Goal: Find specific page/section: Find specific page/section

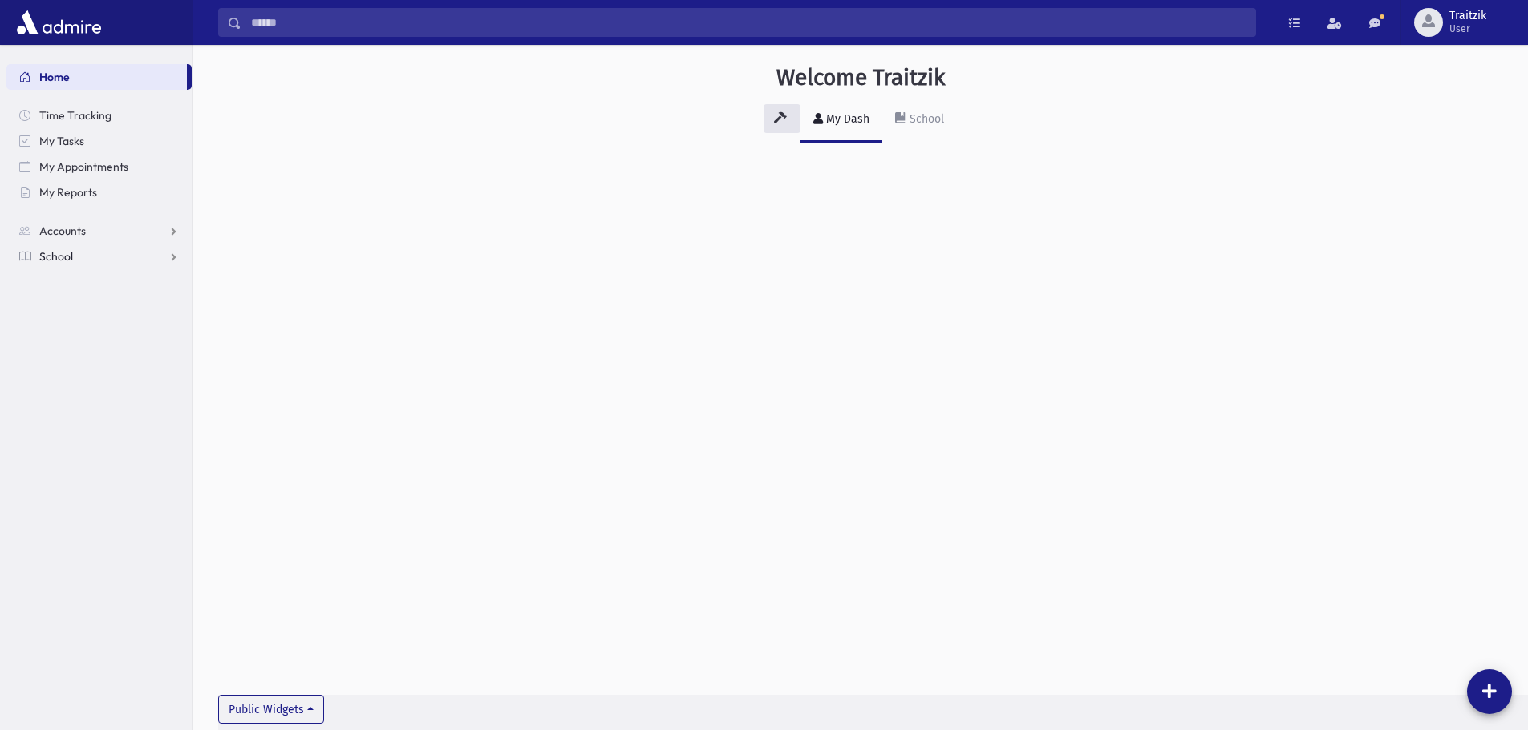
click at [67, 257] on span "School" at bounding box center [56, 256] width 34 height 14
click at [75, 281] on span "Students" at bounding box center [70, 282] width 44 height 14
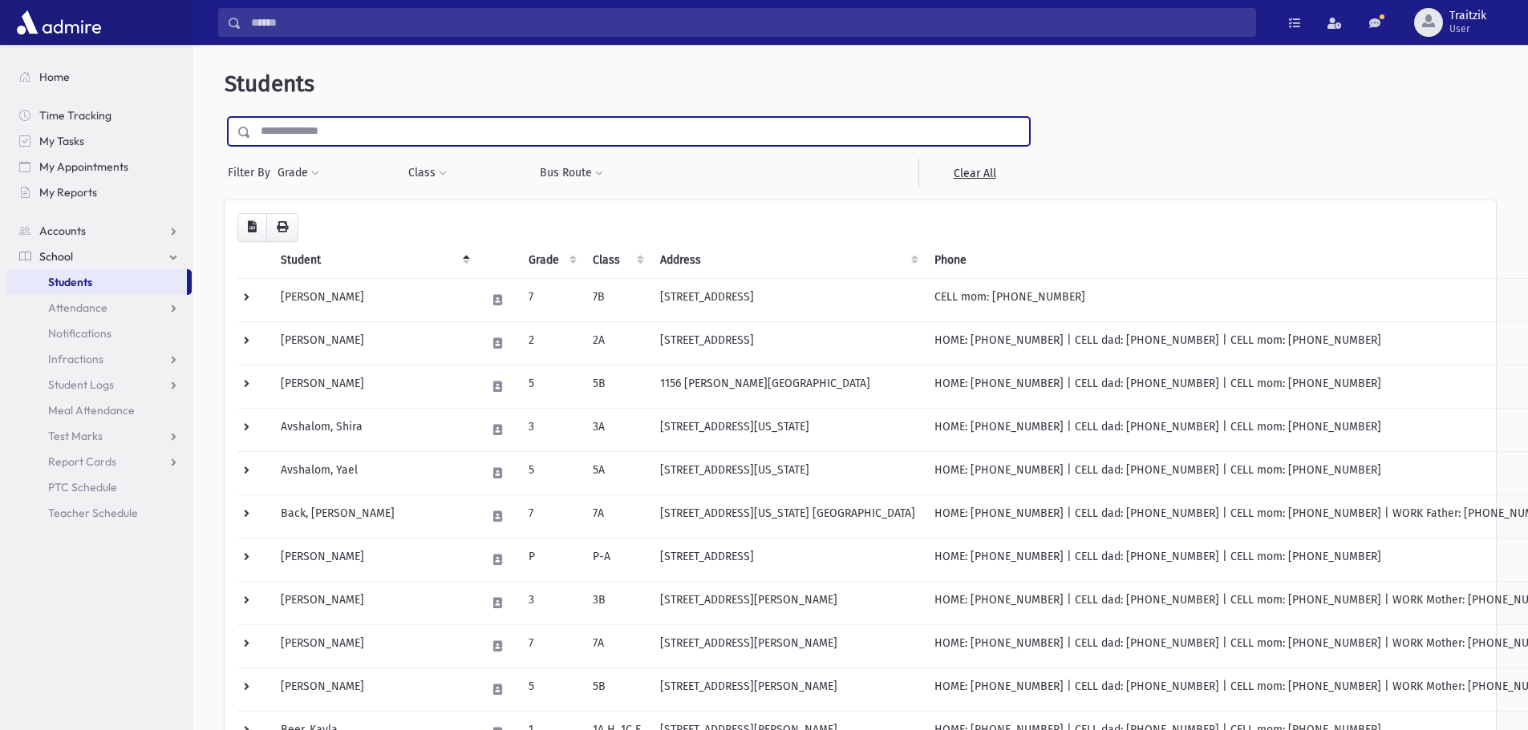
click at [289, 125] on input "text" at bounding box center [640, 131] width 778 height 29
type input "******"
click at [225, 117] on input "submit" at bounding box center [247, 128] width 45 height 22
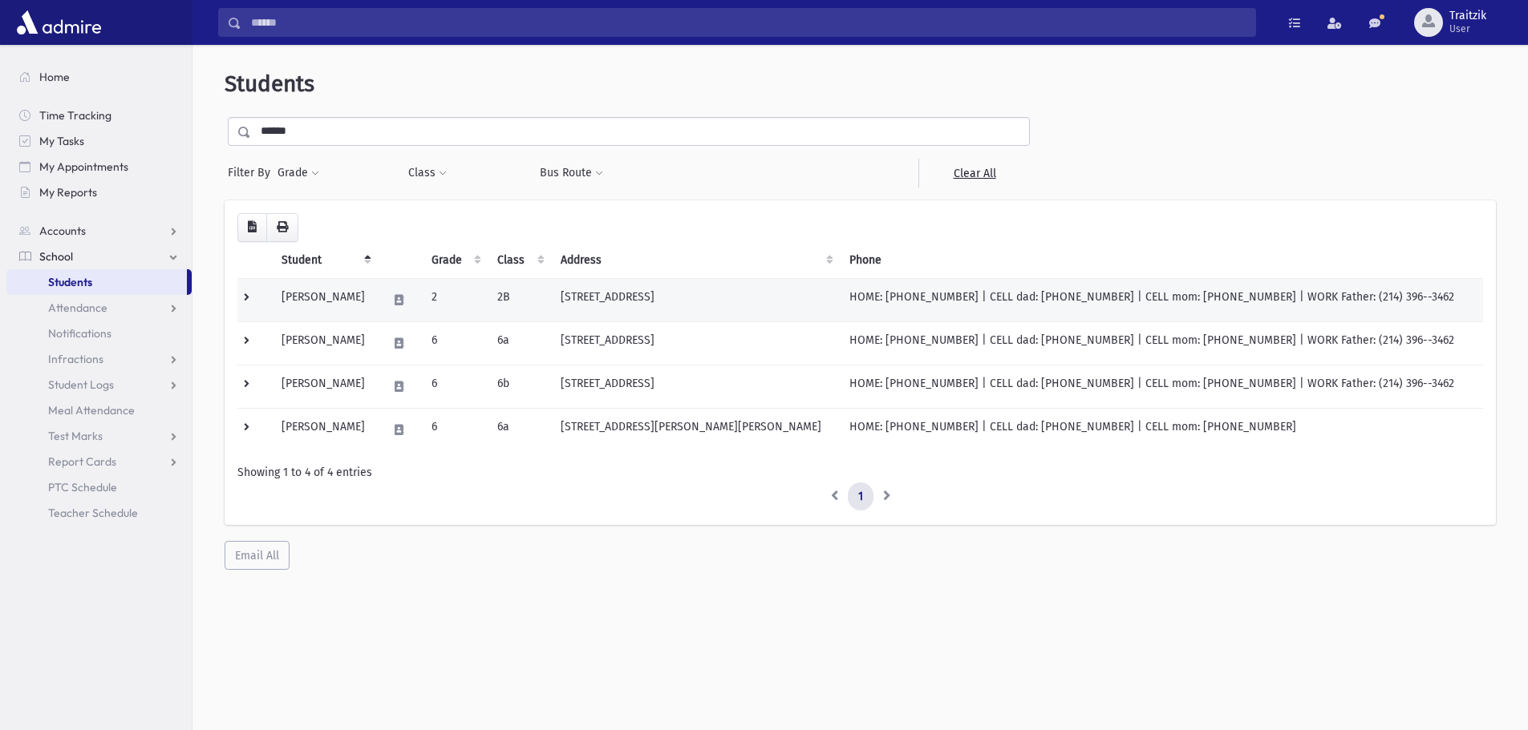
click at [588, 310] on td "144 Shady Lane Drive Lakewood, NJ 08701" at bounding box center [695, 299] width 289 height 43
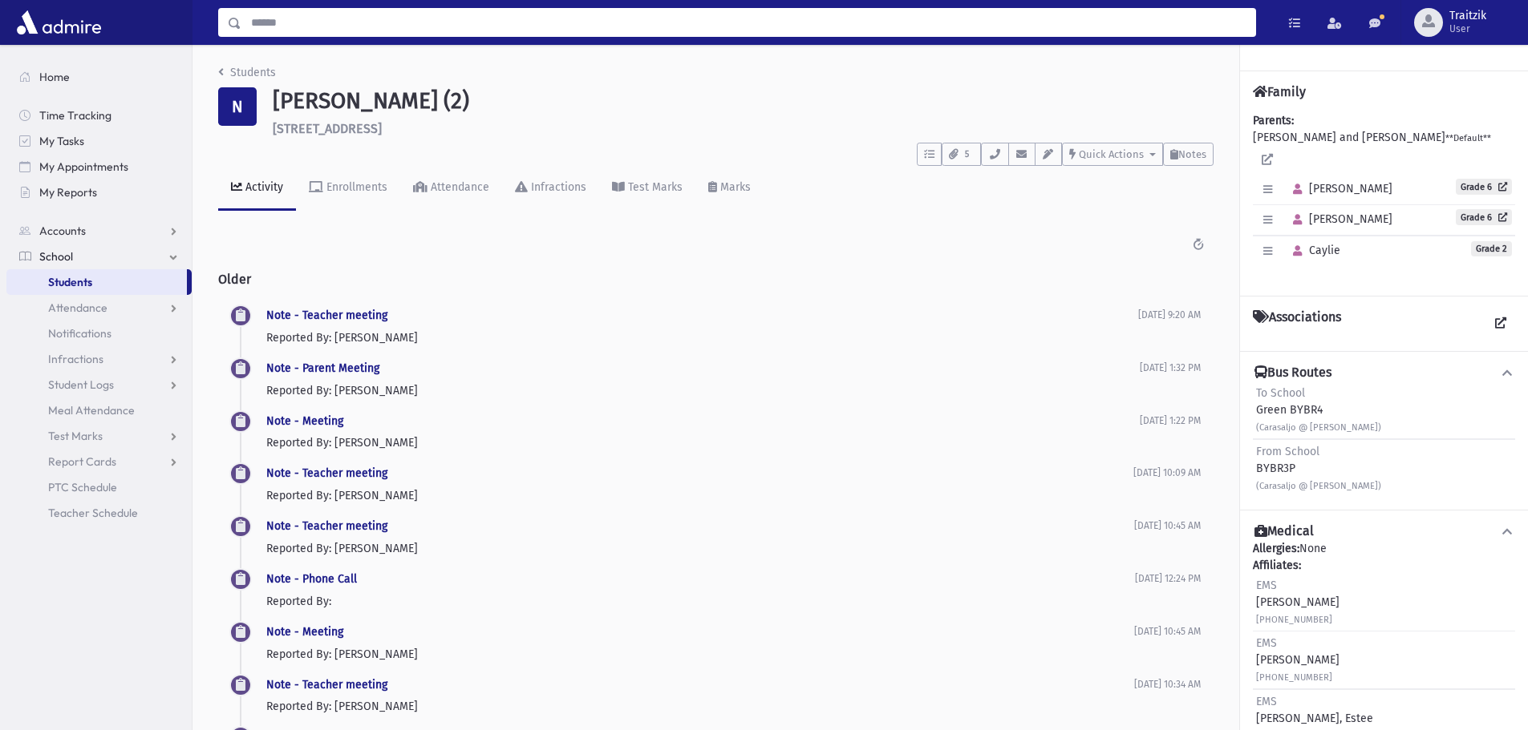
click at [282, 21] on input "Search" at bounding box center [748, 22] width 1014 height 29
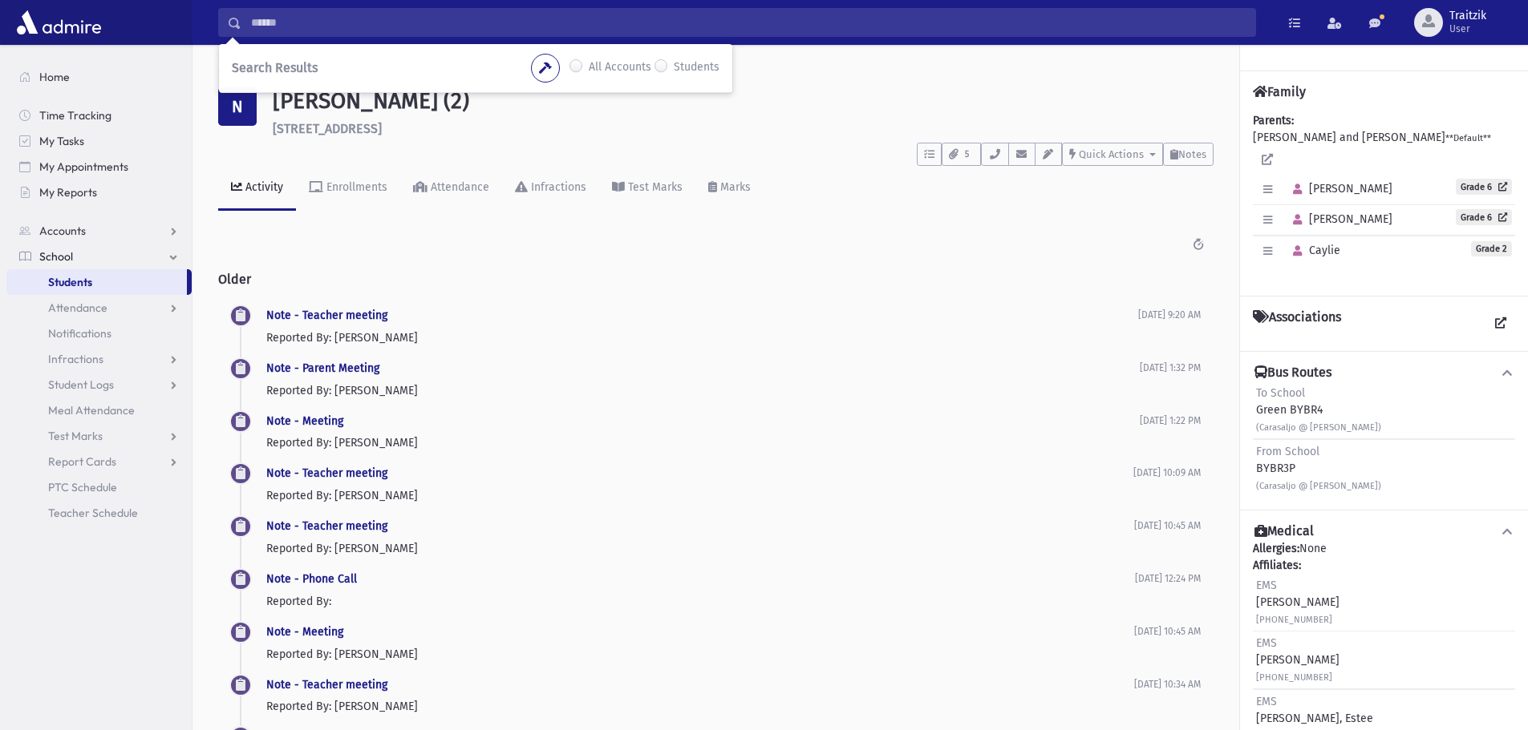
click at [93, 278] on link "Students" at bounding box center [96, 282] width 180 height 26
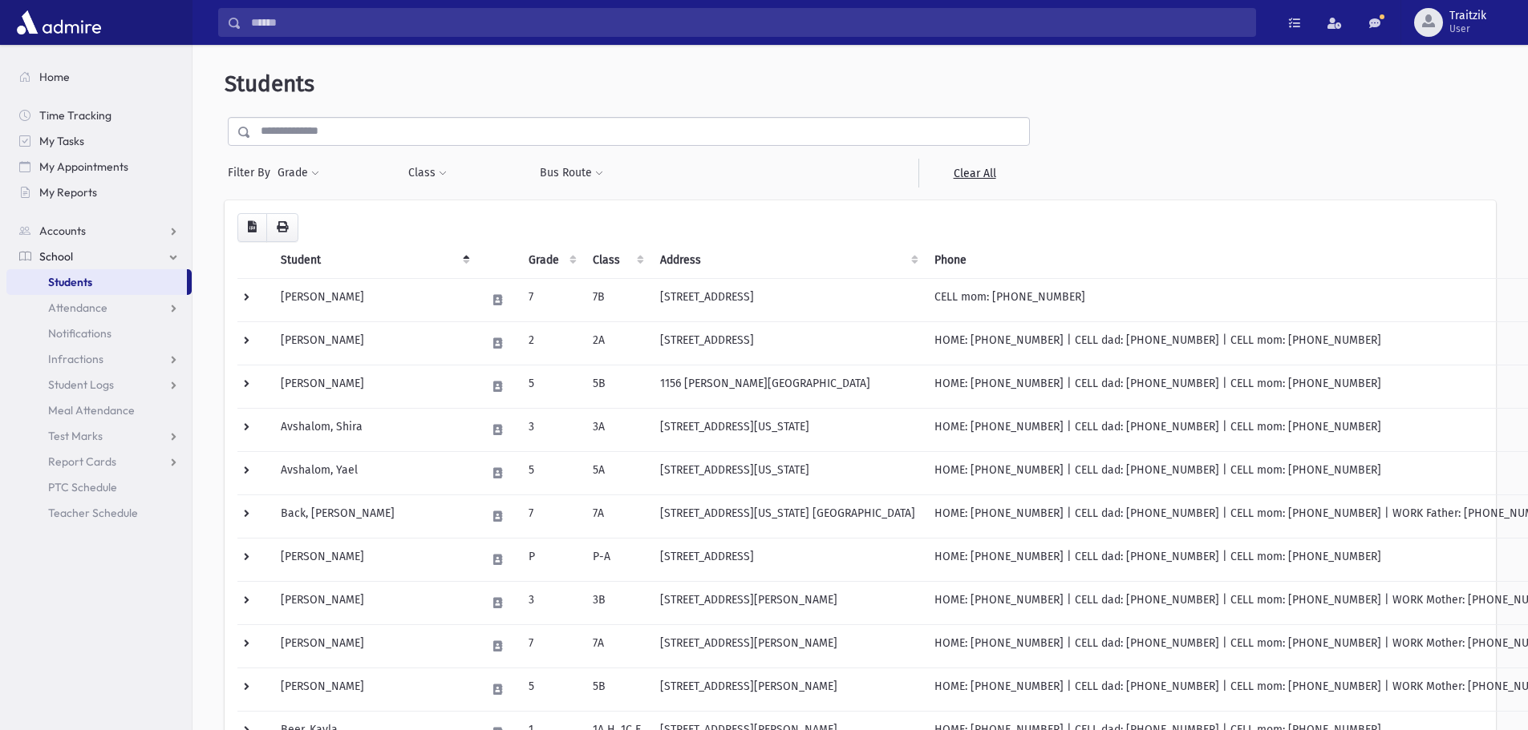
click at [264, 132] on input "text" at bounding box center [640, 131] width 778 height 29
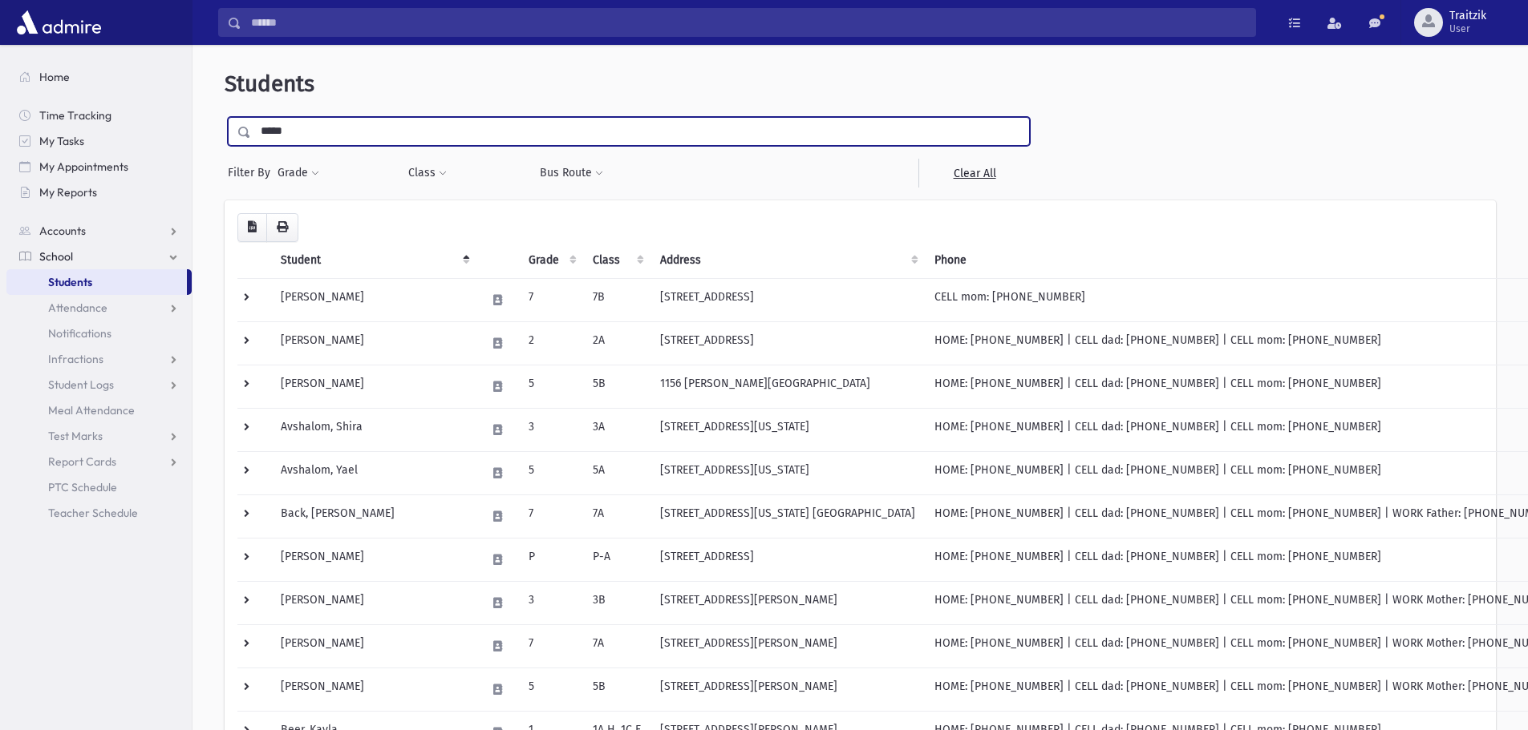
type input "*****"
click at [225, 117] on input "submit" at bounding box center [247, 128] width 45 height 22
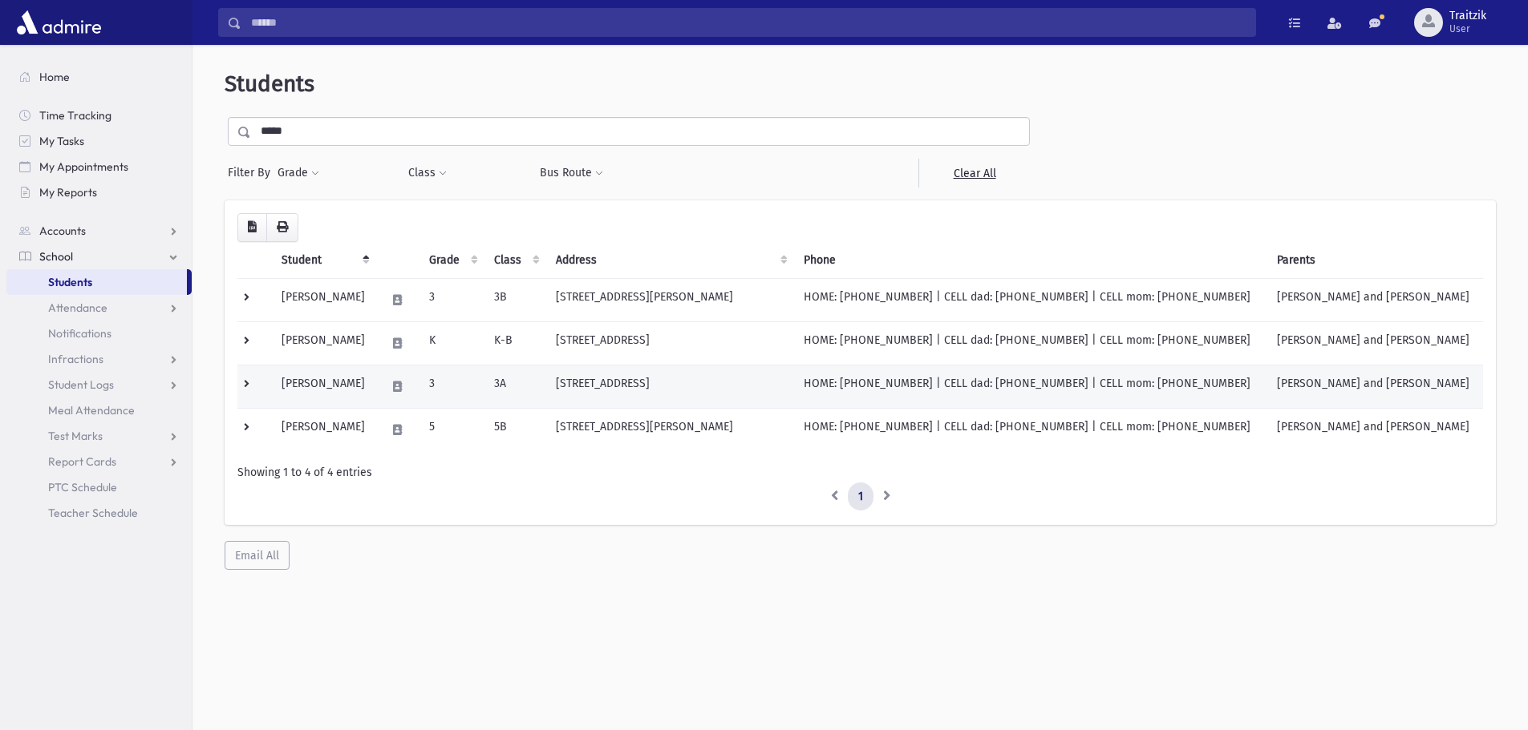
click at [537, 392] on td "3A" at bounding box center [515, 386] width 62 height 43
